Goal: Entertainment & Leisure: Browse casually

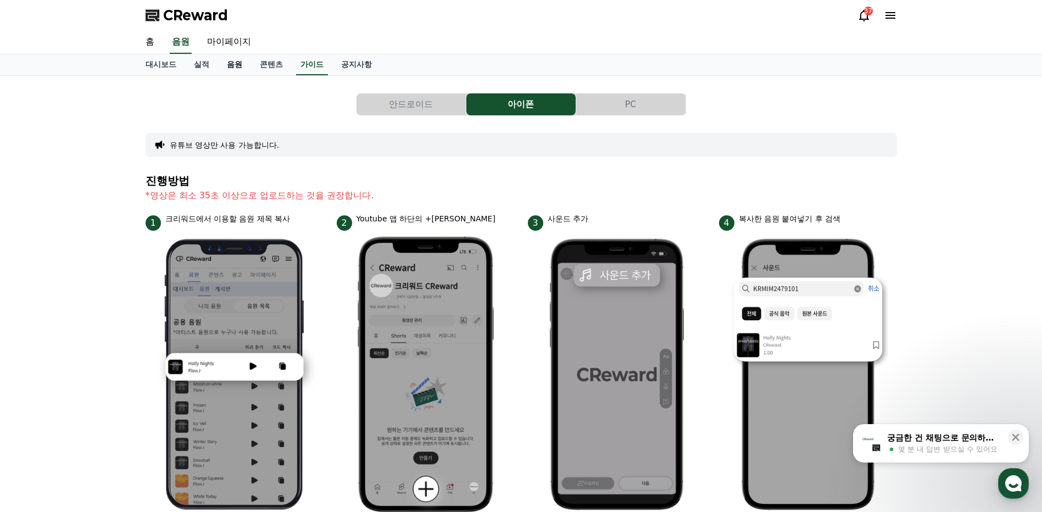
click at [235, 63] on link "음원" at bounding box center [234, 64] width 33 height 21
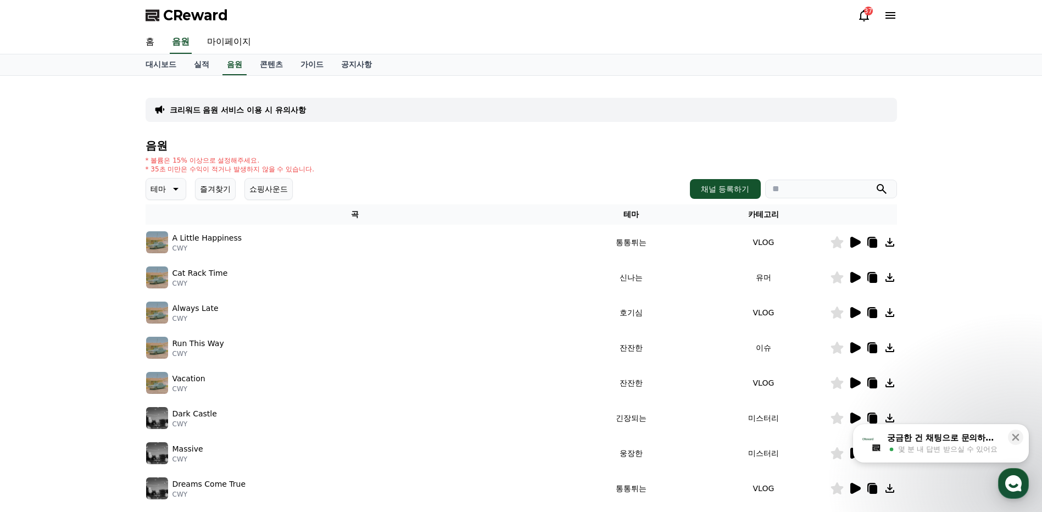
click at [179, 191] on icon at bounding box center [174, 188] width 13 height 13
click at [171, 248] on button "환상적인" at bounding box center [167, 247] width 40 height 24
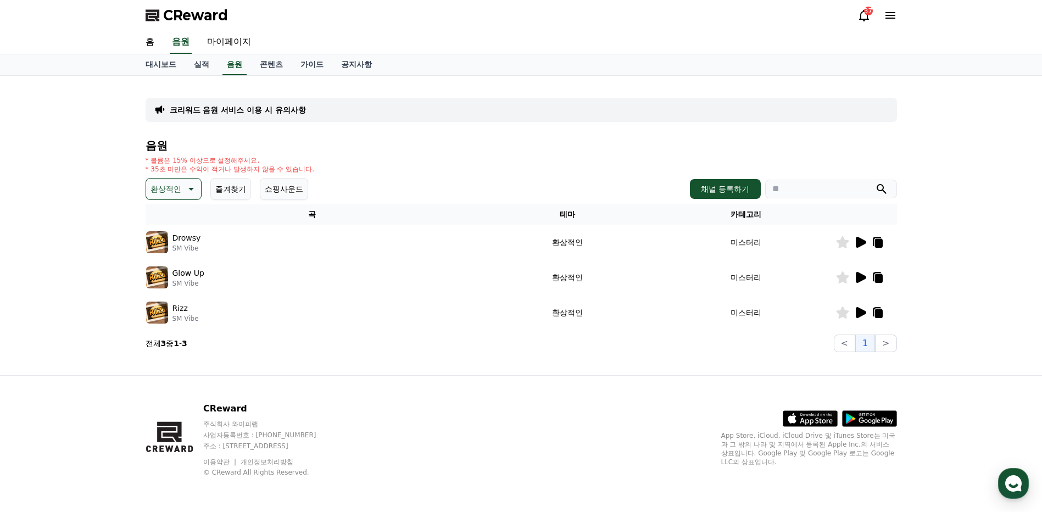
click at [858, 244] on icon at bounding box center [861, 242] width 10 height 11
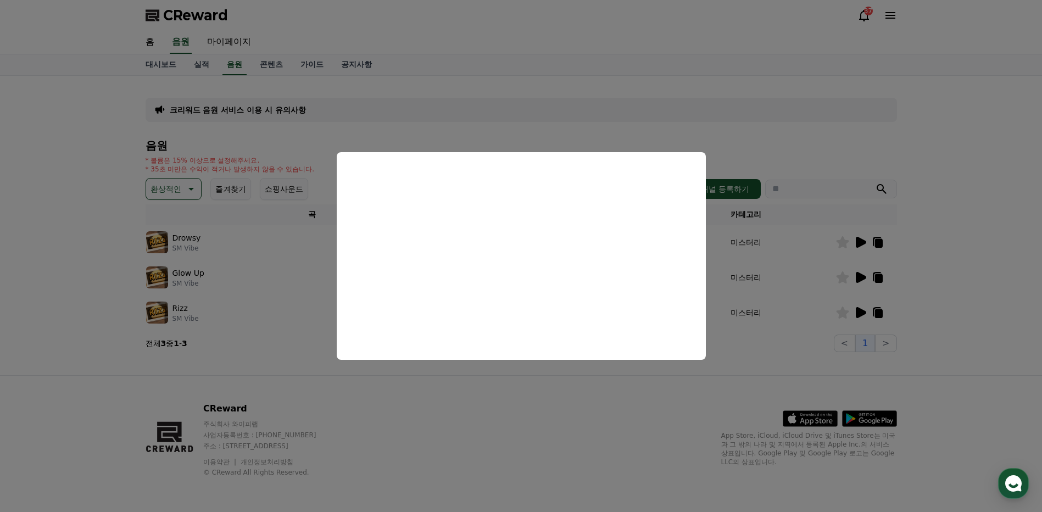
click at [916, 263] on button "close modal" at bounding box center [521, 256] width 1042 height 512
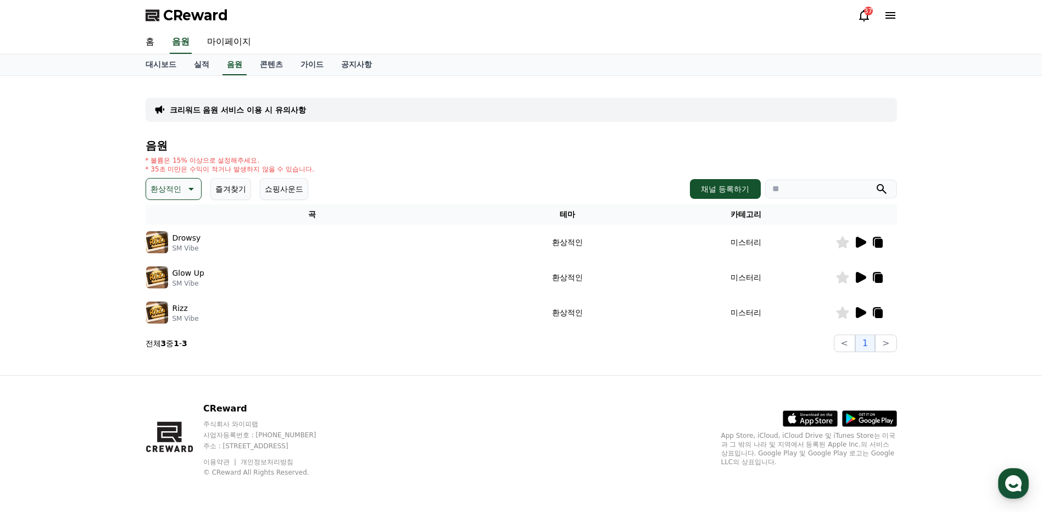
click at [189, 186] on icon at bounding box center [189, 188] width 13 height 13
click at [171, 274] on button "호기심" at bounding box center [163, 275] width 32 height 24
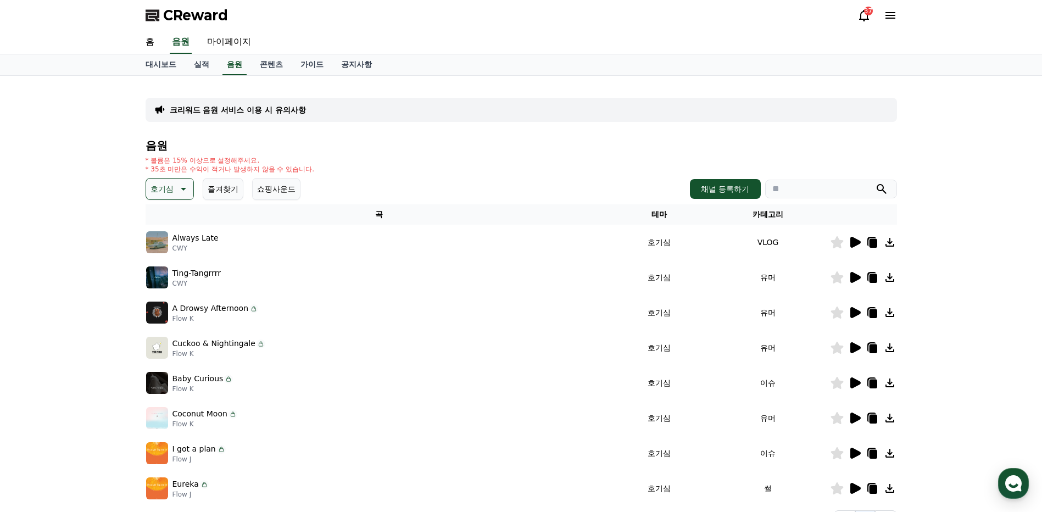
click at [852, 242] on icon at bounding box center [855, 242] width 10 height 11
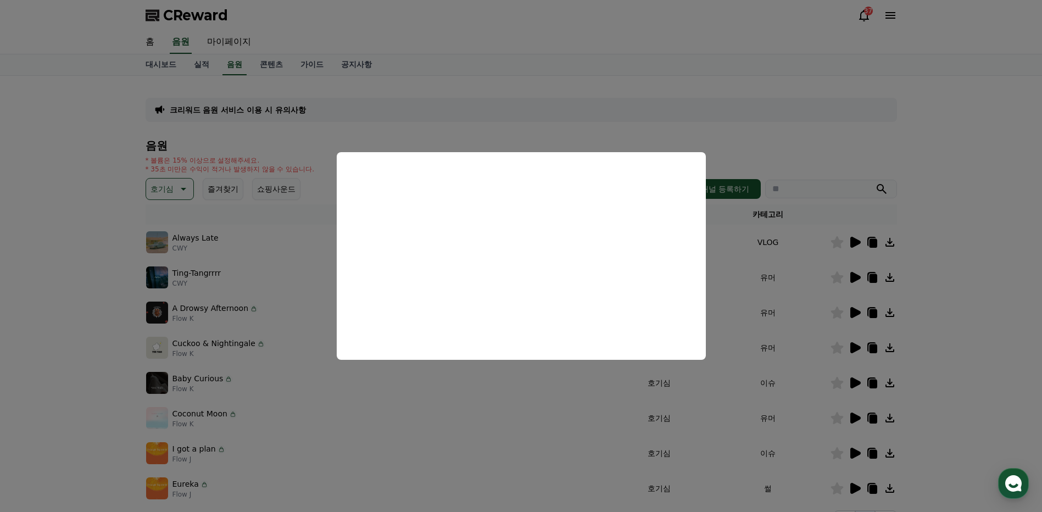
click at [891, 244] on button "close modal" at bounding box center [521, 256] width 1042 height 512
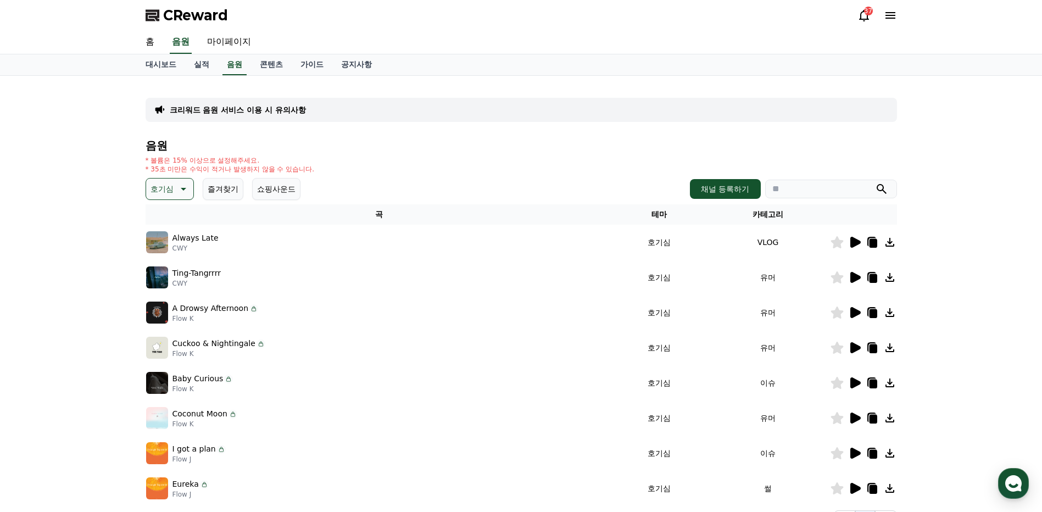
click at [886, 241] on icon at bounding box center [889, 242] width 13 height 13
click at [851, 277] on icon at bounding box center [855, 277] width 10 height 11
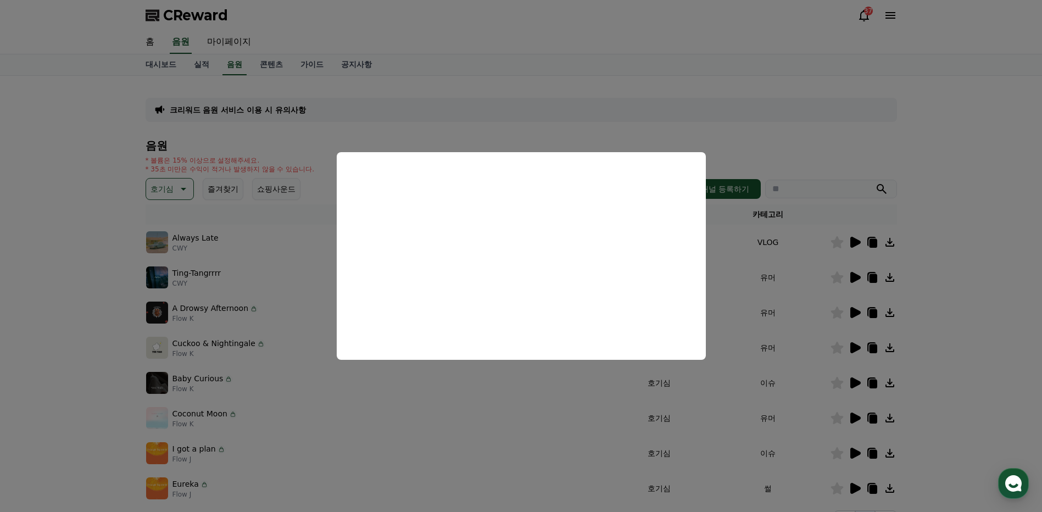
click at [949, 236] on button "close modal" at bounding box center [521, 256] width 1042 height 512
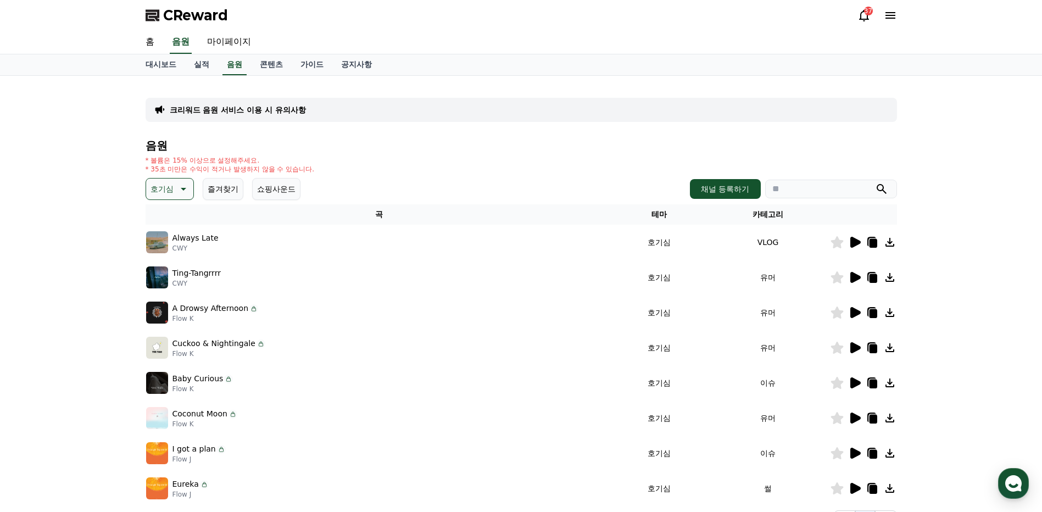
click at [185, 189] on icon at bounding box center [182, 188] width 13 height 13
click at [172, 286] on button "신나는" at bounding box center [163, 279] width 32 height 24
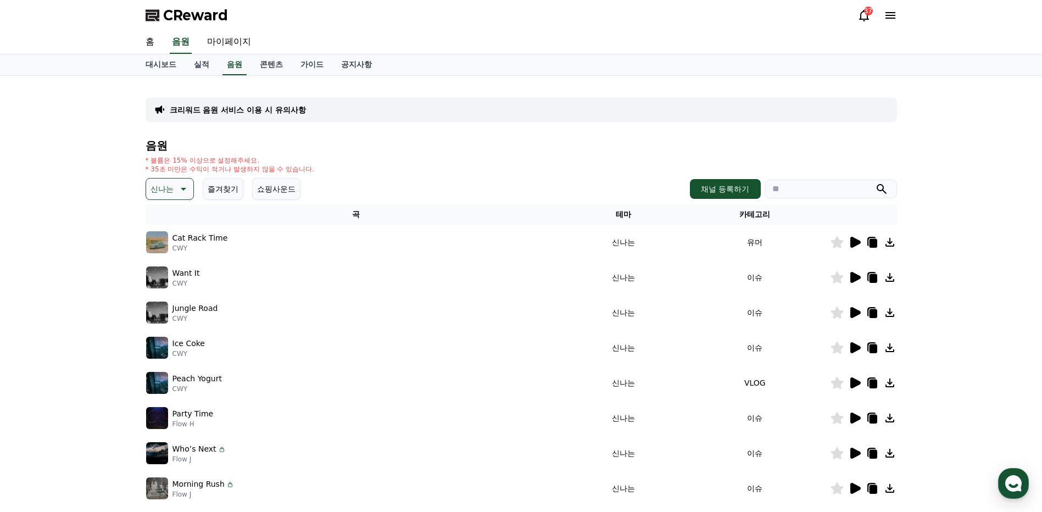
click at [852, 241] on icon at bounding box center [855, 242] width 10 height 11
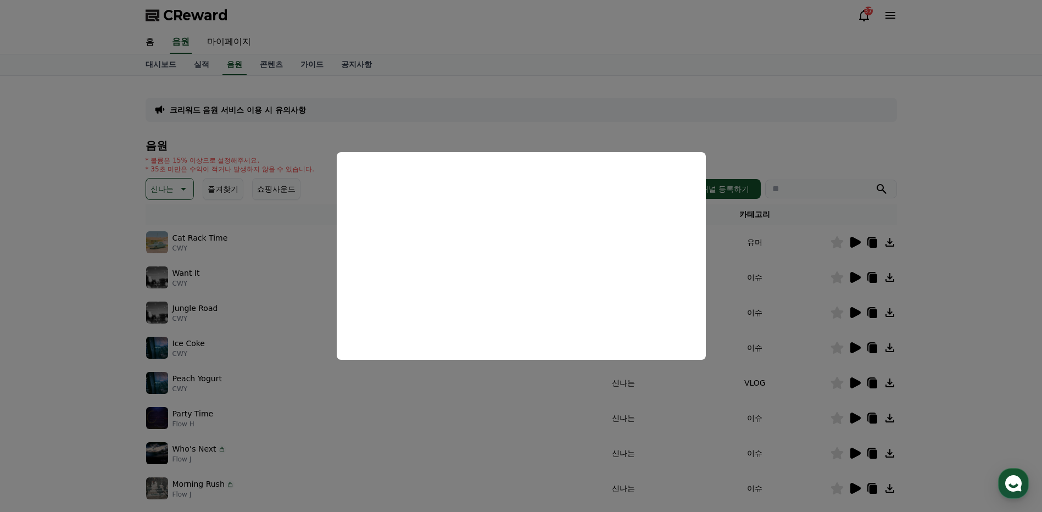
click at [973, 246] on button "close modal" at bounding box center [521, 256] width 1042 height 512
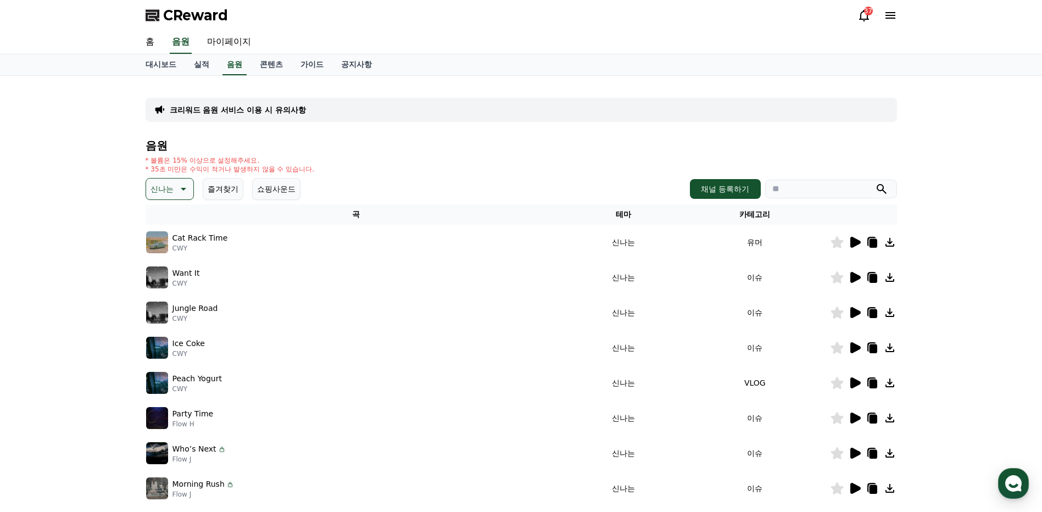
click at [855, 277] on icon at bounding box center [855, 277] width 10 height 11
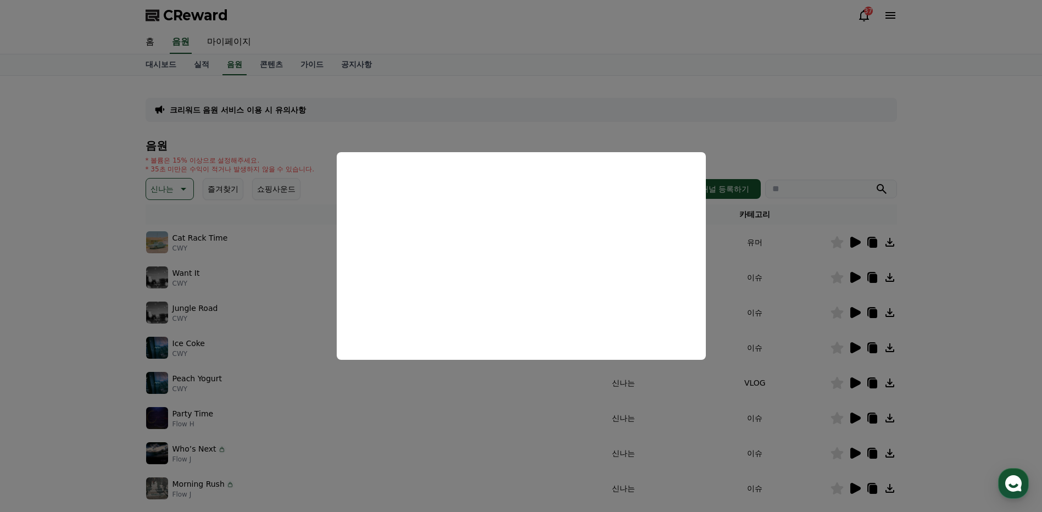
click at [985, 258] on button "close modal" at bounding box center [521, 256] width 1042 height 512
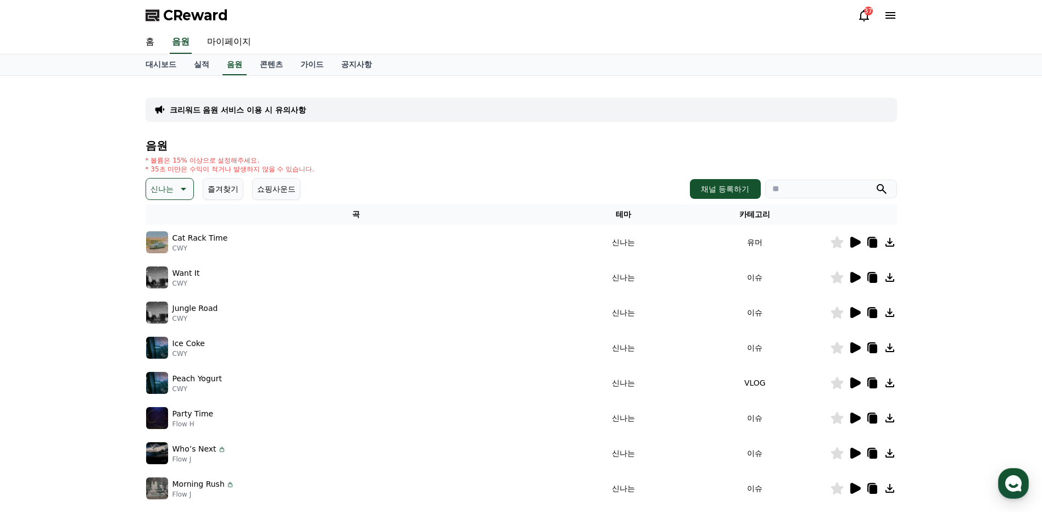
click at [853, 314] on icon at bounding box center [855, 312] width 10 height 11
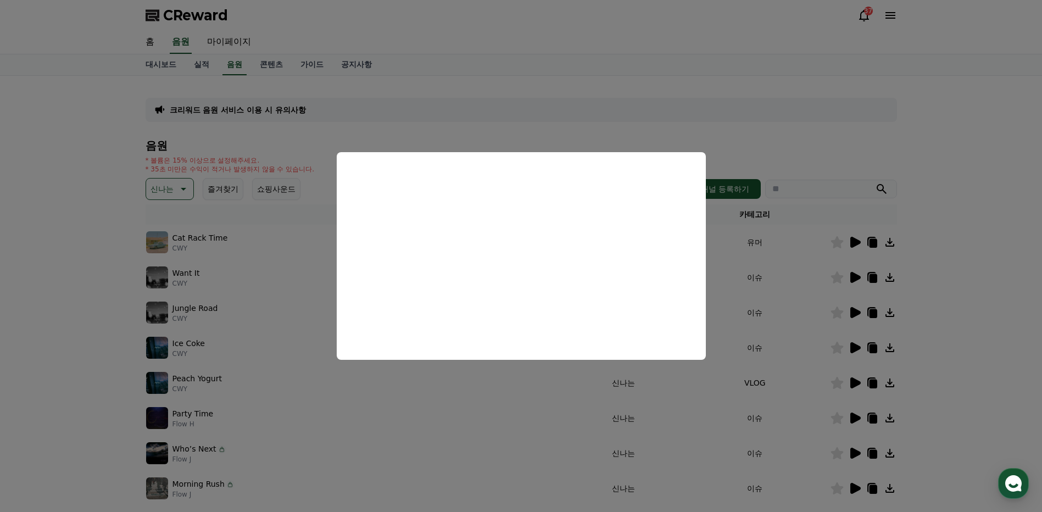
click at [1011, 234] on button "close modal" at bounding box center [521, 256] width 1042 height 512
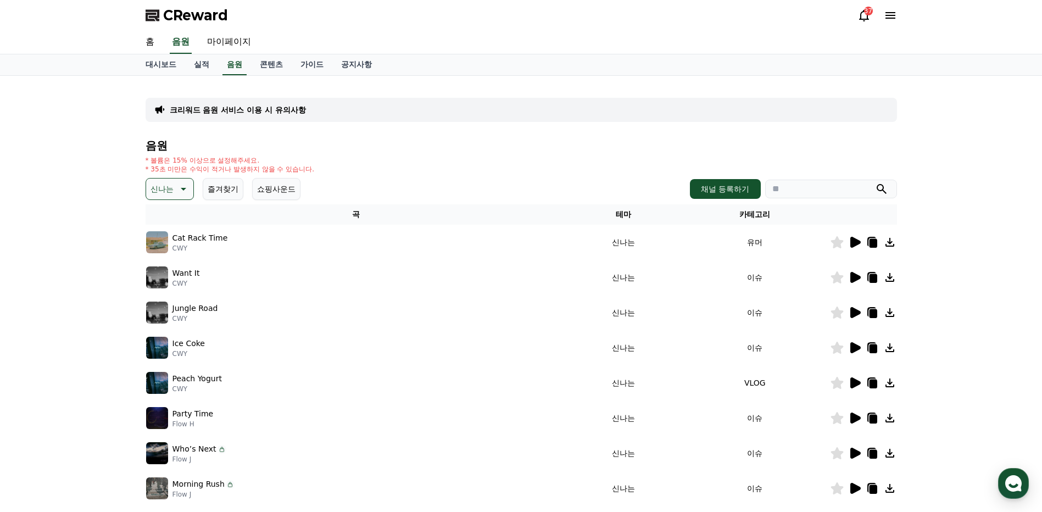
click at [854, 350] on icon at bounding box center [855, 347] width 10 height 11
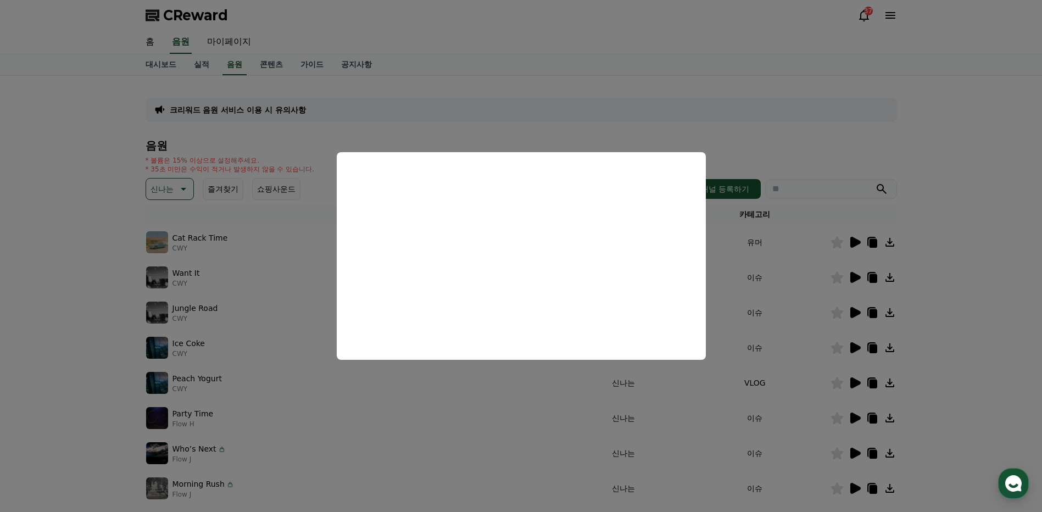
click at [970, 357] on button "close modal" at bounding box center [521, 256] width 1042 height 512
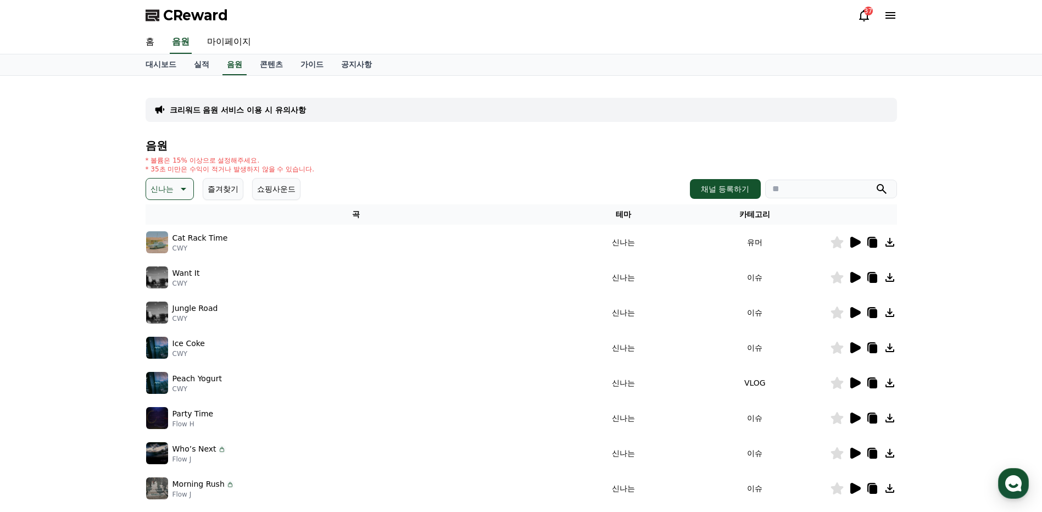
click at [850, 415] on icon at bounding box center [854, 417] width 13 height 13
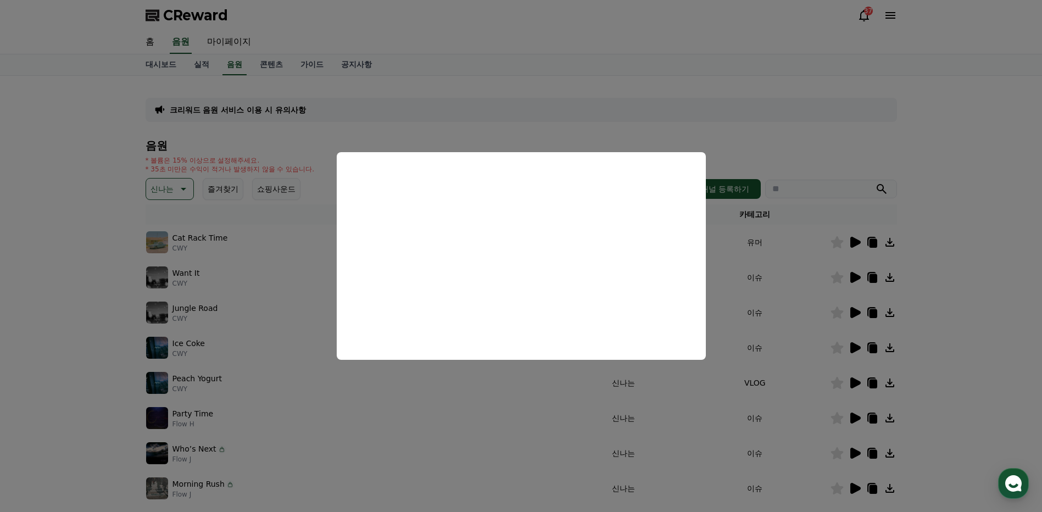
click at [976, 333] on button "close modal" at bounding box center [521, 256] width 1042 height 512
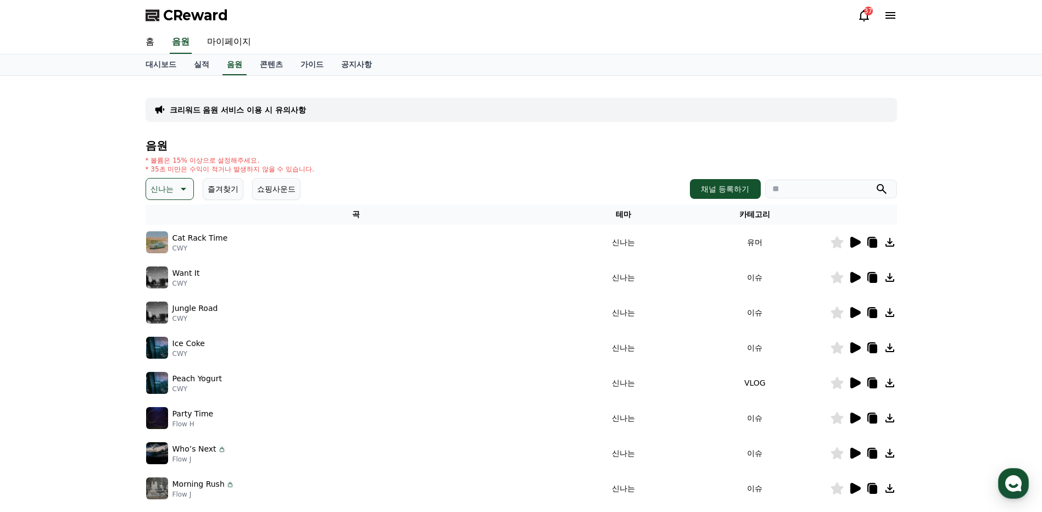
click at [855, 311] on icon at bounding box center [855, 312] width 10 height 11
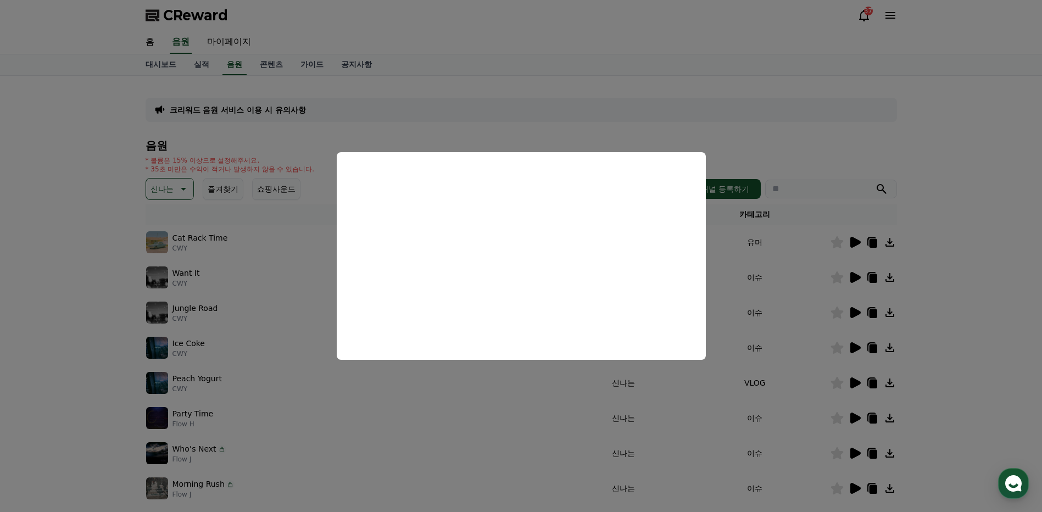
click at [952, 334] on button "close modal" at bounding box center [521, 256] width 1042 height 512
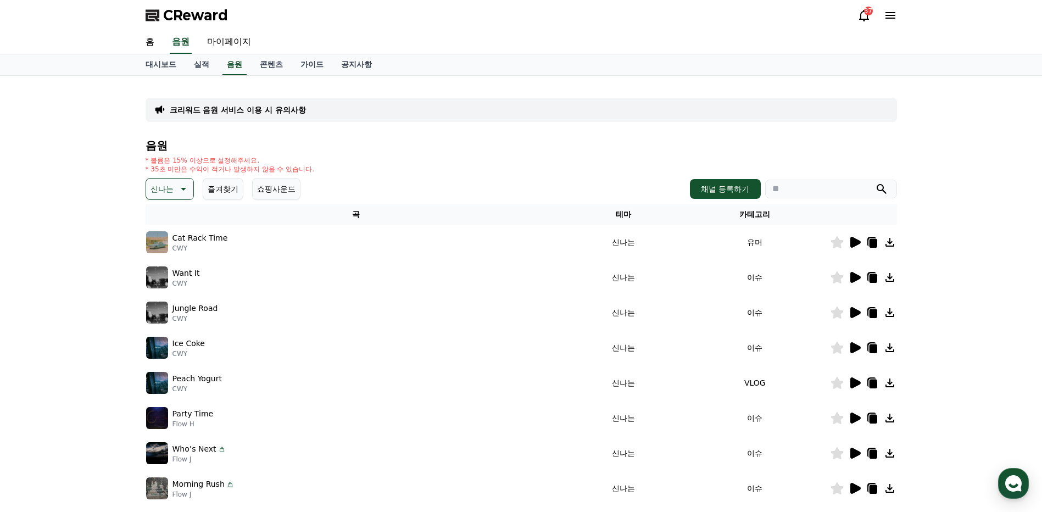
click at [889, 420] on icon at bounding box center [889, 417] width 13 height 13
